Goal: Information Seeking & Learning: Learn about a topic

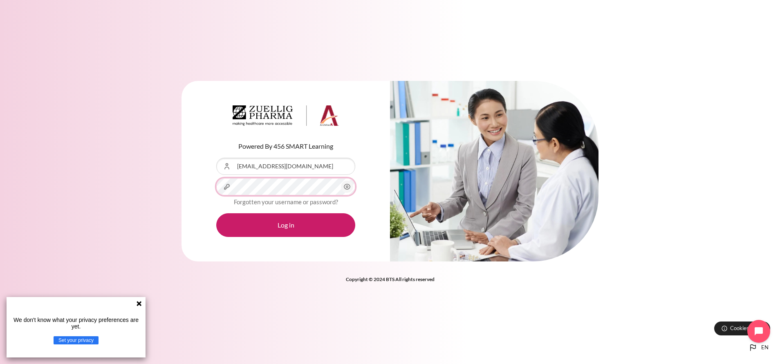
click at [216, 213] on button "Log in" at bounding box center [285, 225] width 139 height 24
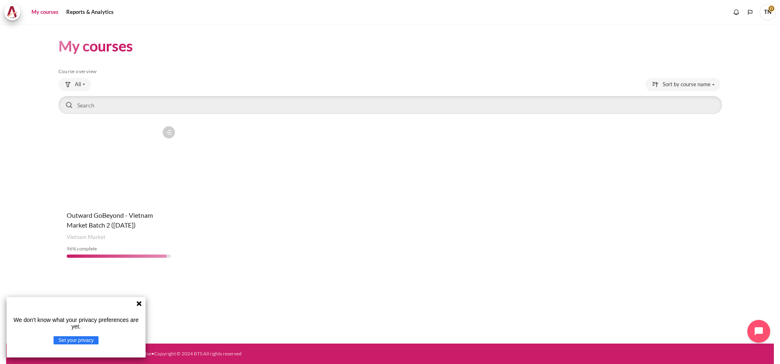
click at [138, 302] on icon at bounding box center [139, 303] width 7 height 7
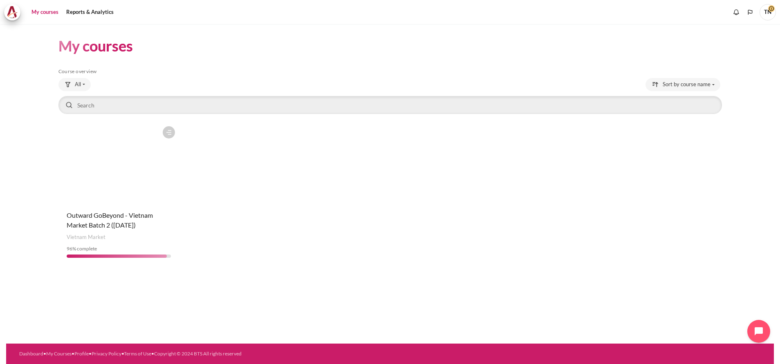
click at [141, 168] on figure "Content" at bounding box center [118, 163] width 121 height 82
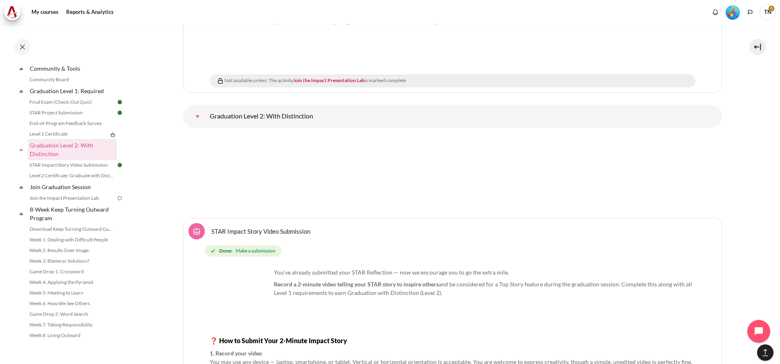
scroll to position [9686, 0]
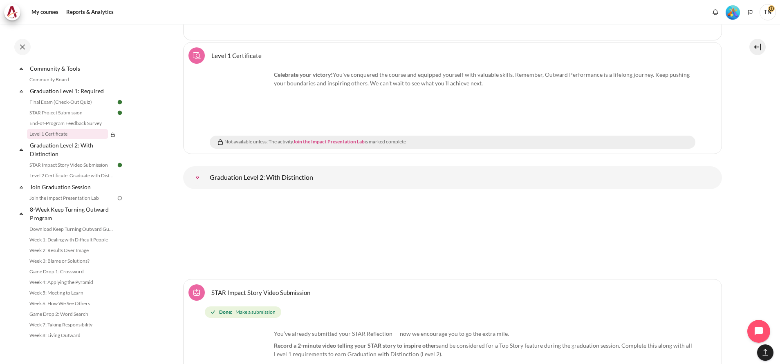
click at [338, 139] on link "Join the Impact Presentation Lab" at bounding box center [329, 142] width 72 height 6
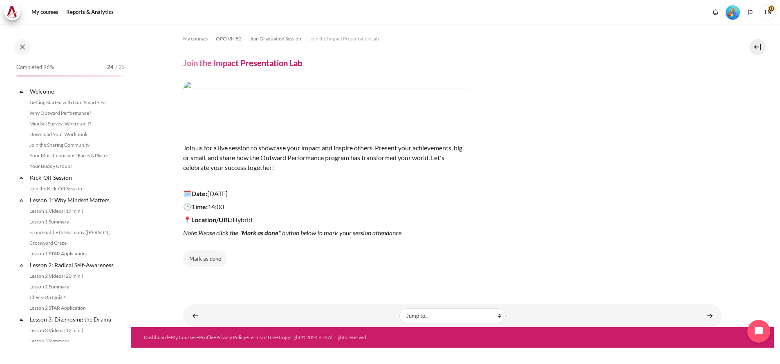
scroll to position [904, 0]
